Goal: Task Accomplishment & Management: Manage account settings

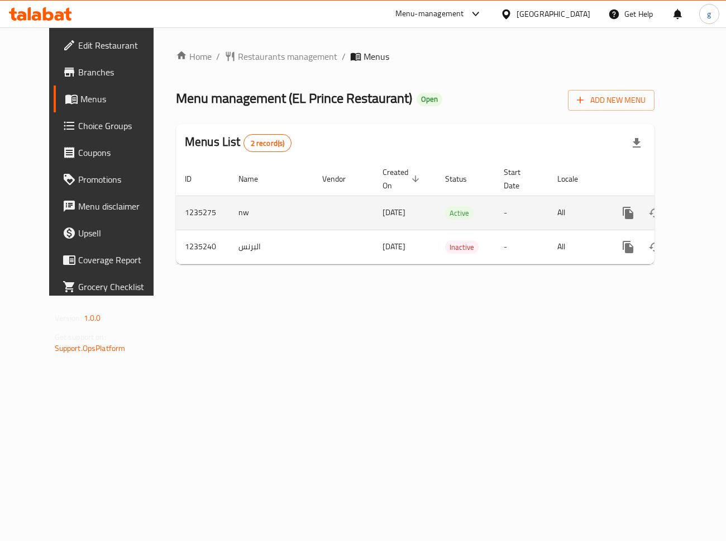
click at [702, 215] on icon "enhanced table" at bounding box center [708, 212] width 13 height 13
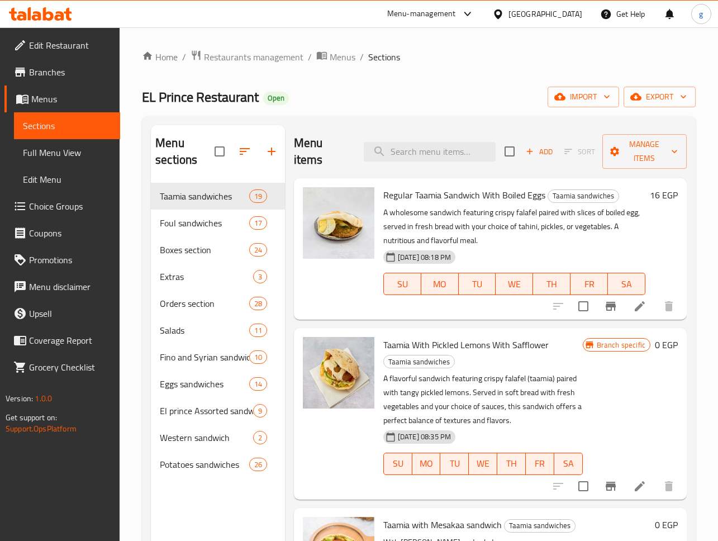
click at [63, 90] on link "Menus" at bounding box center [62, 98] width 116 height 27
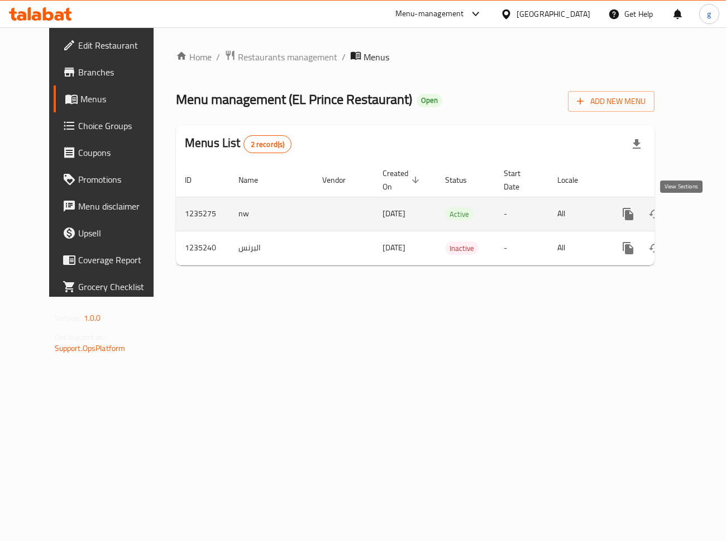
click at [704, 213] on icon "enhanced table" at bounding box center [709, 214] width 10 height 10
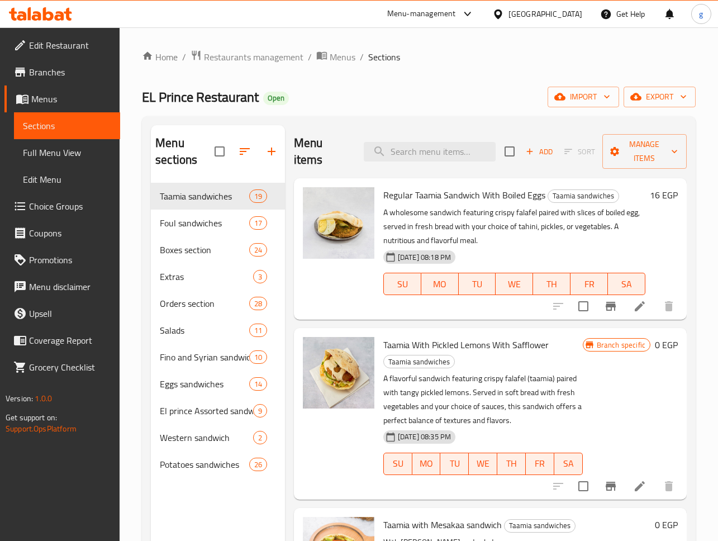
click at [66, 159] on span "Full Menu View" at bounding box center [67, 152] width 88 height 13
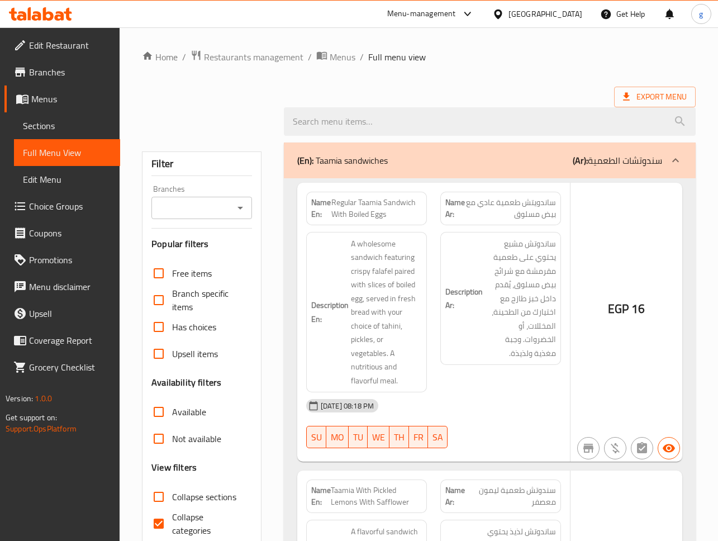
click at [68, 151] on span "Full Menu View" at bounding box center [67, 152] width 88 height 13
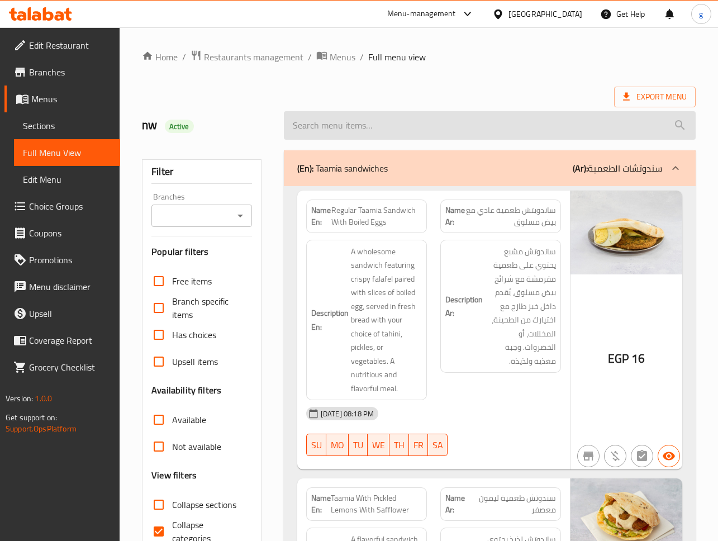
click at [367, 127] on input "search" at bounding box center [490, 125] width 412 height 28
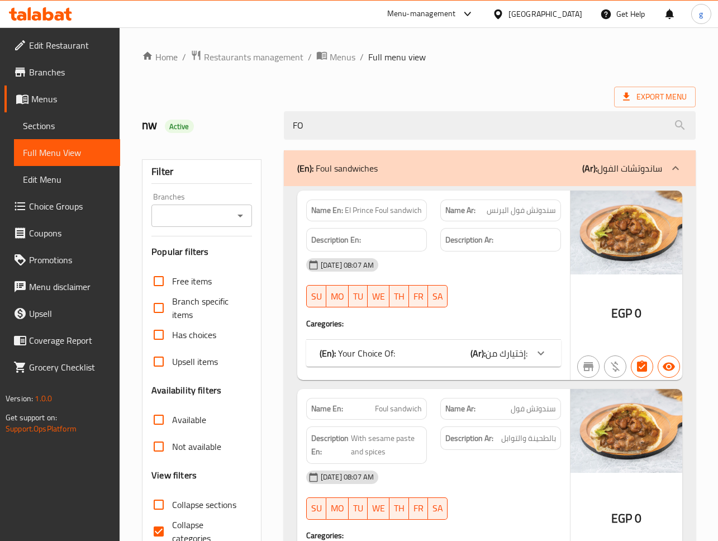
type input "FO"
click at [68, 103] on span "Menus" at bounding box center [71, 98] width 80 height 13
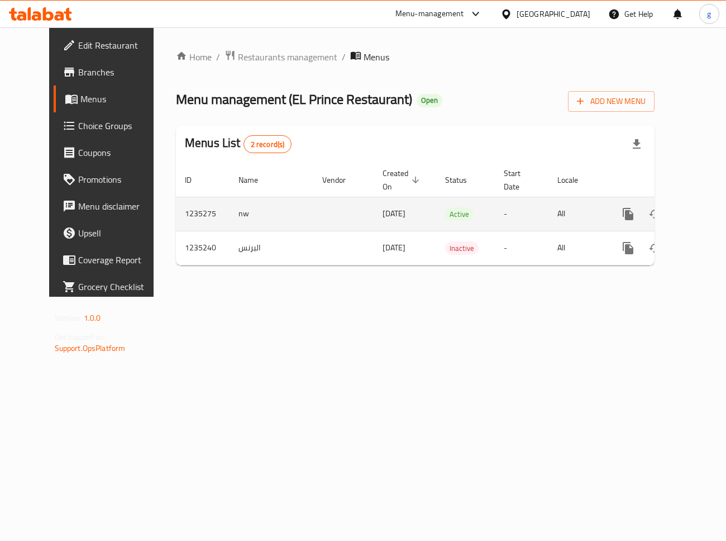
click at [702, 210] on icon "enhanced table" at bounding box center [708, 213] width 13 height 13
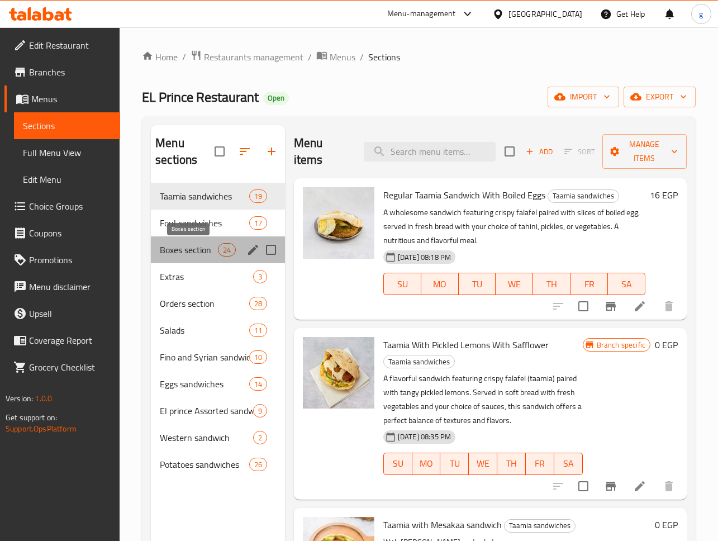
click at [192, 254] on span "Boxes section" at bounding box center [189, 249] width 58 height 13
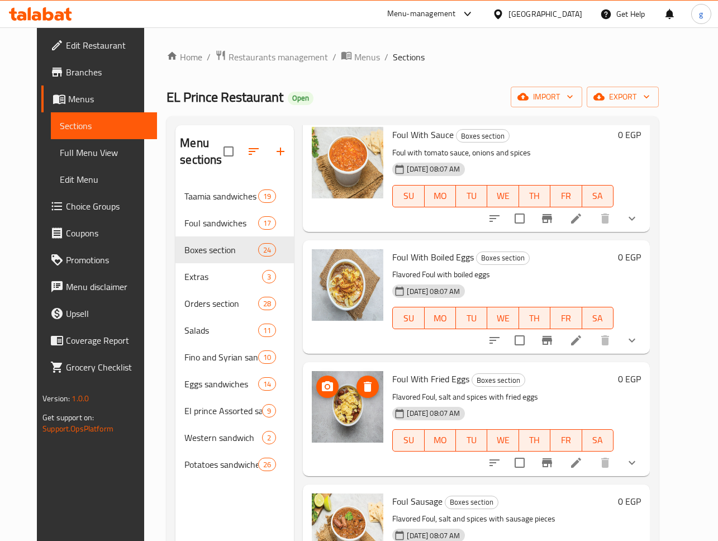
scroll to position [782, 0]
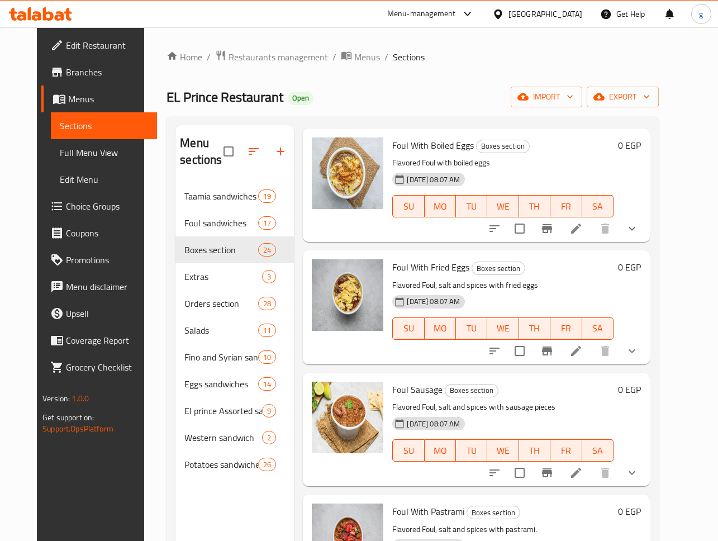
click at [441, 269] on span "Foul With Fried Eggs" at bounding box center [430, 267] width 77 height 17
click at [592, 355] on li at bounding box center [575, 351] width 31 height 20
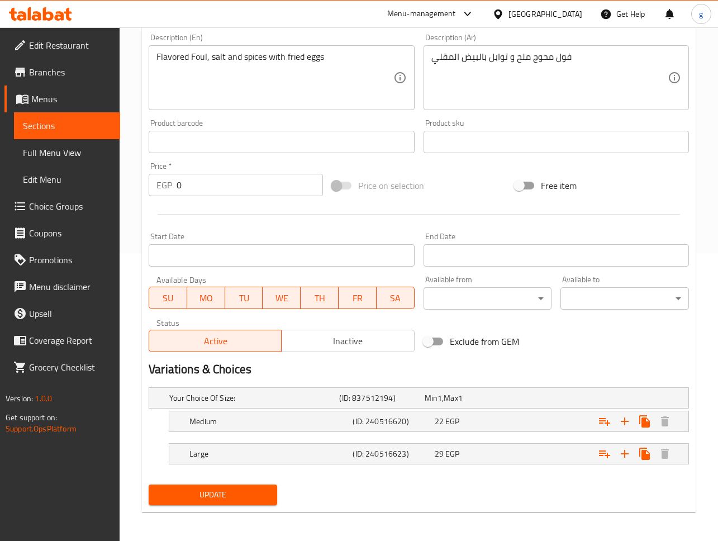
scroll to position [290, 0]
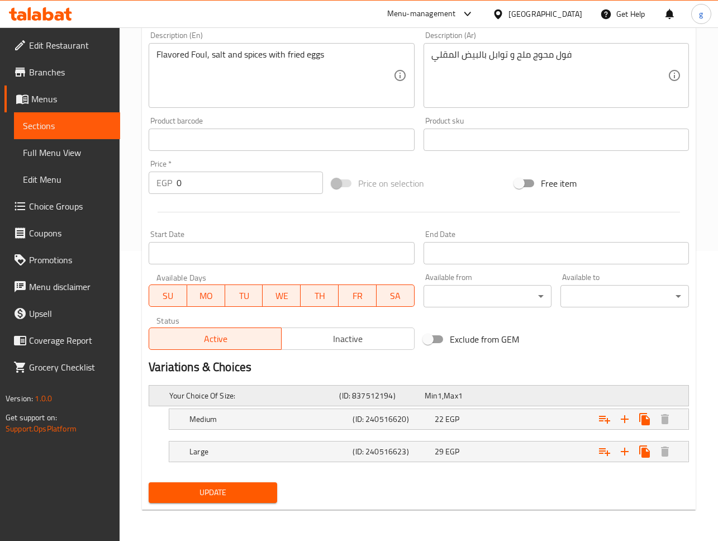
click at [297, 398] on h5 "Your Choice Of Size:" at bounding box center [251, 395] width 165 height 11
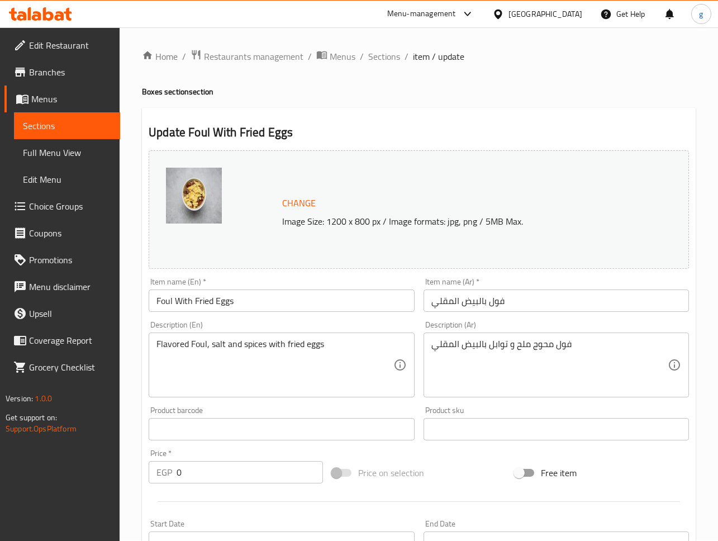
scroll to position [0, 0]
click at [235, 55] on span "Restaurants management" at bounding box center [253, 56] width 99 height 13
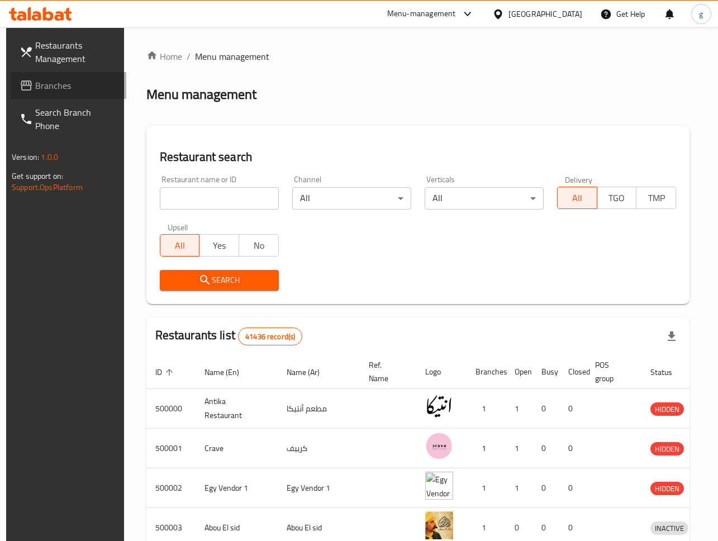
click at [40, 83] on span "Branches" at bounding box center [76, 85] width 82 height 13
